Goal: Information Seeking & Learning: Learn about a topic

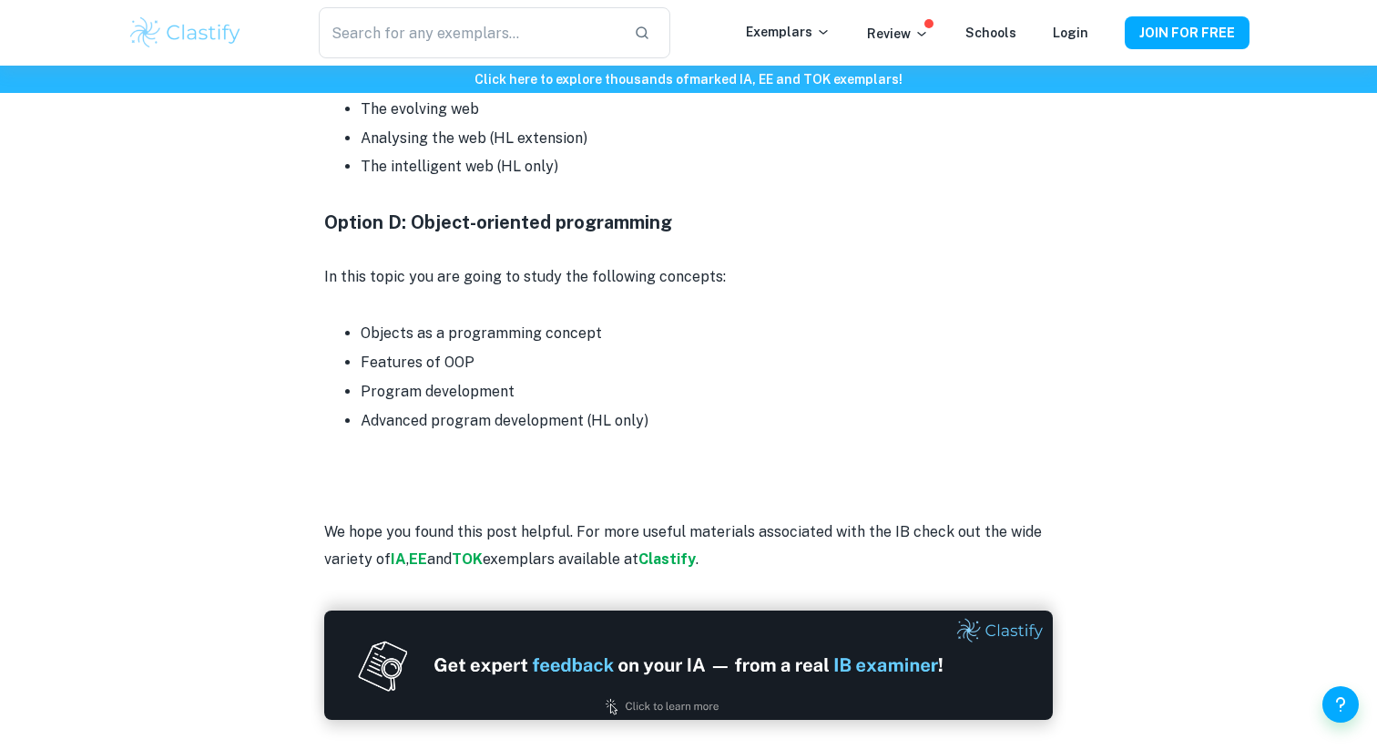
scroll to position [4215, 0]
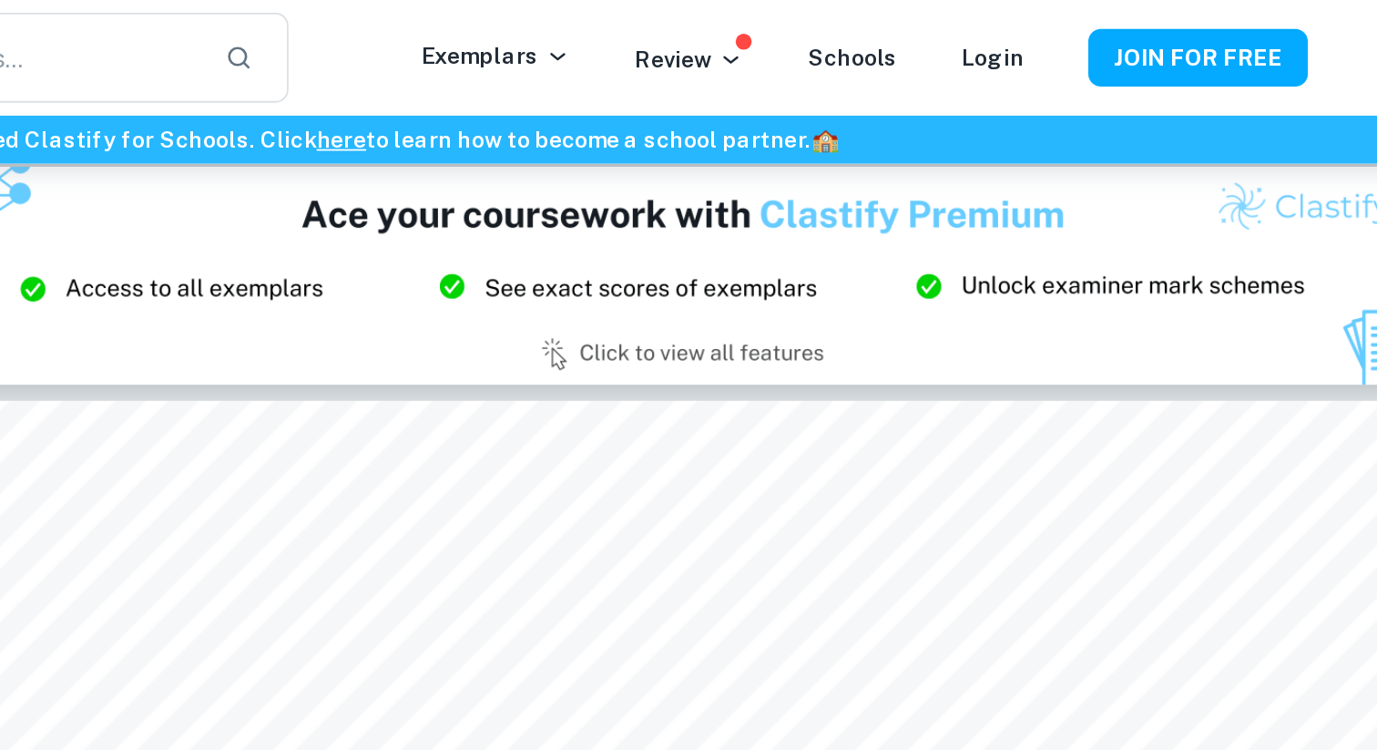
scroll to position [9616, 0]
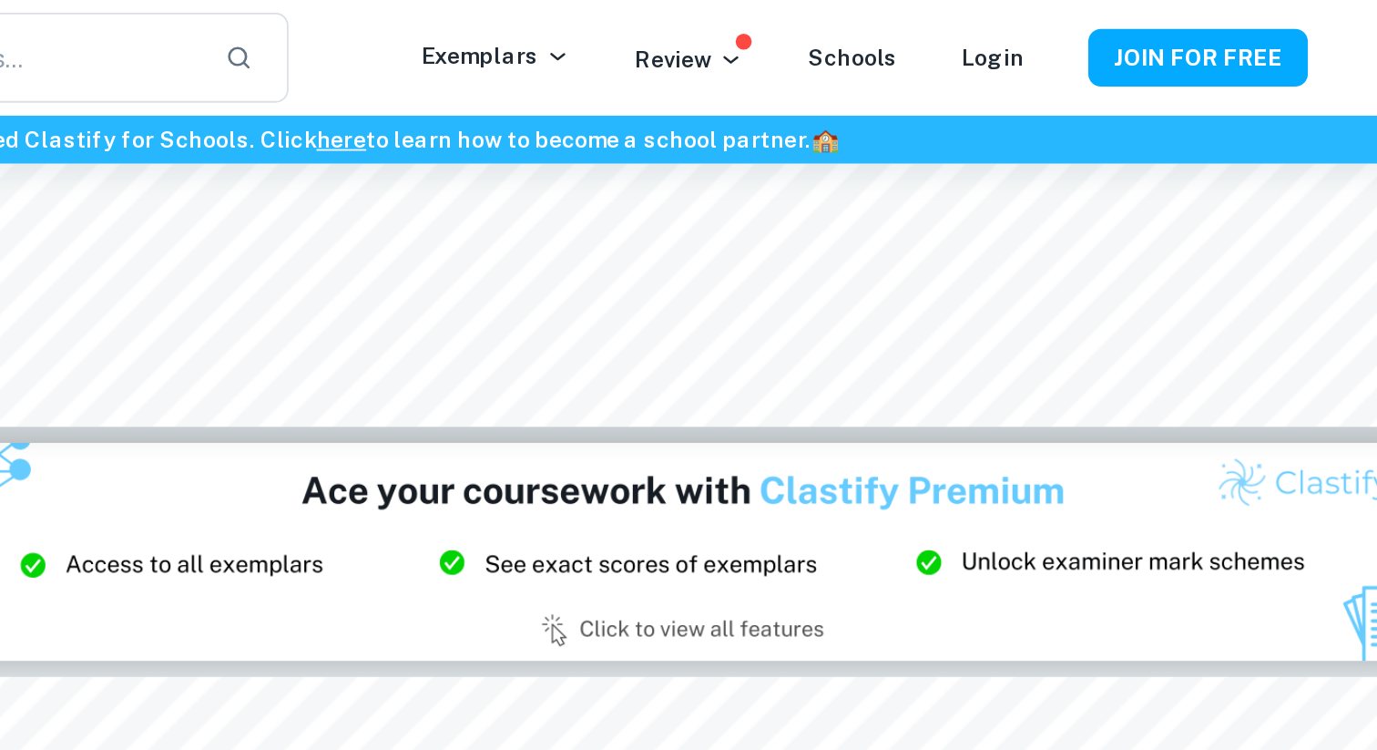
type input "8"
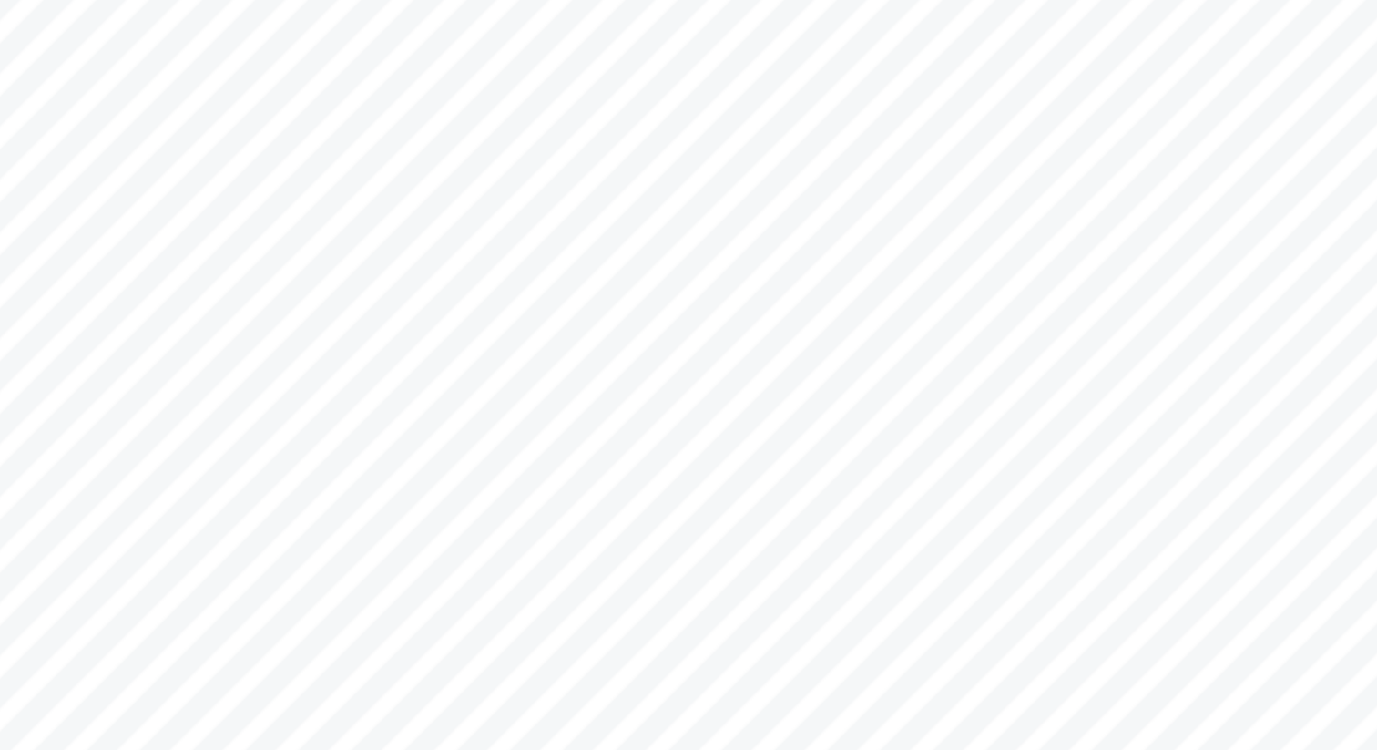
scroll to position [9198, 0]
